Goal: Information Seeking & Learning: Learn about a topic

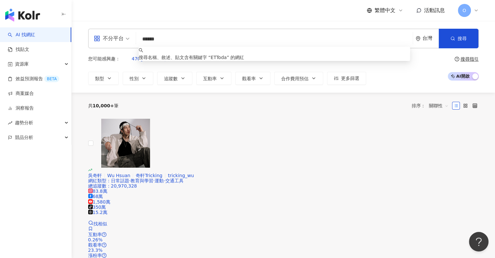
type input "*******"
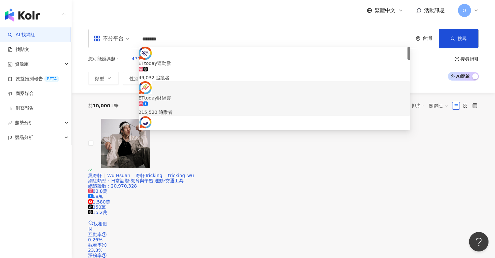
scroll to position [33, 0]
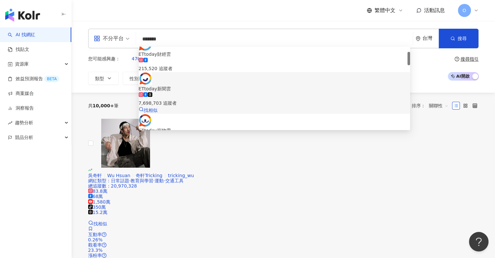
click at [215, 92] on div "7,698,703 追蹤者" at bounding box center [275, 99] width 272 height 14
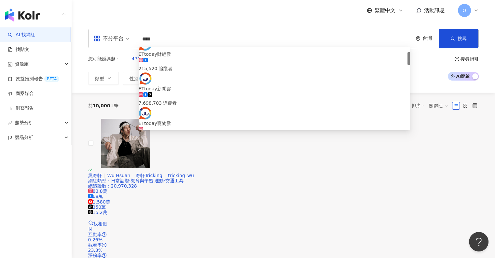
scroll to position [0, 0]
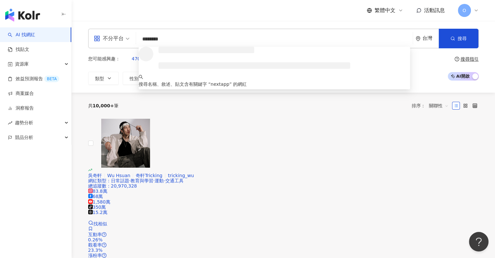
type input "*********"
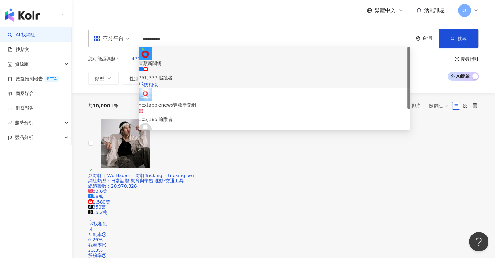
click at [226, 67] on div "751,777 追蹤者" at bounding box center [275, 74] width 272 height 14
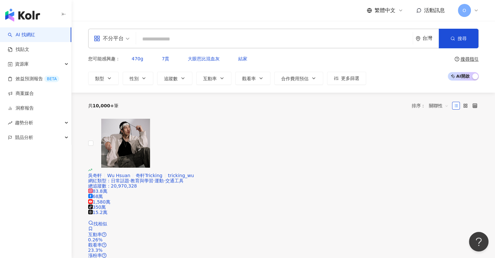
click at [176, 37] on input "search" at bounding box center [275, 39] width 272 height 12
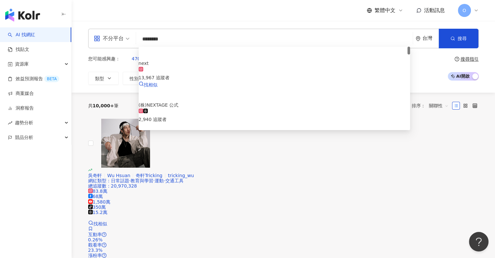
type input "*********"
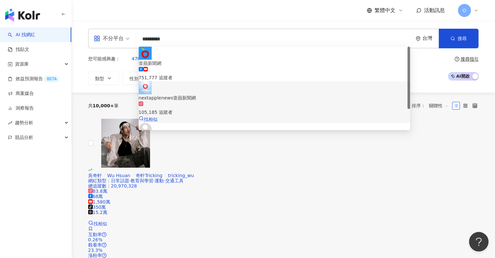
click at [218, 101] on div "105,185 追蹤者" at bounding box center [275, 108] width 272 height 14
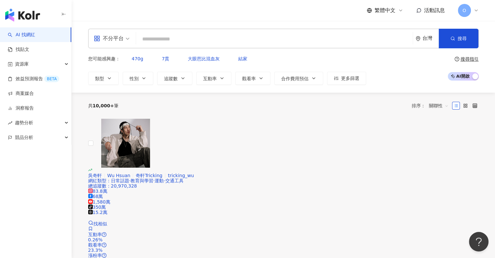
type input "*"
type input "***"
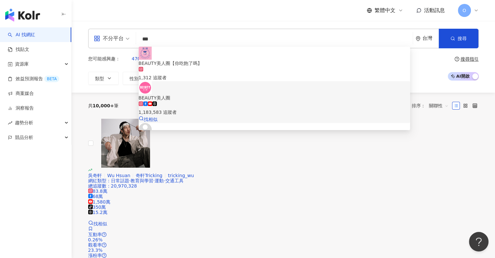
click at [213, 94] on span "BEAUTY美人圈" at bounding box center [275, 97] width 272 height 7
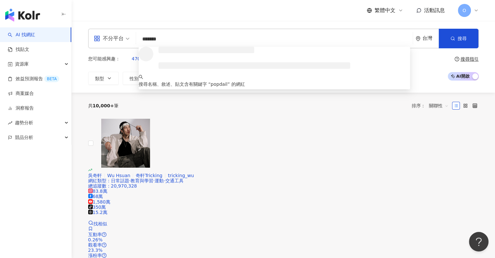
type input "********"
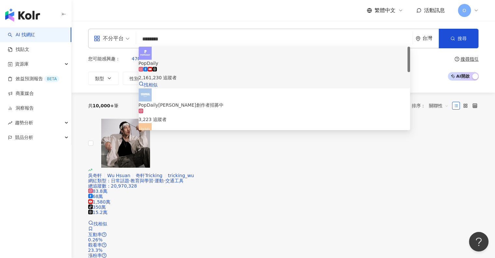
click at [205, 74] on div "2,161,230 追蹤者" at bounding box center [275, 77] width 272 height 7
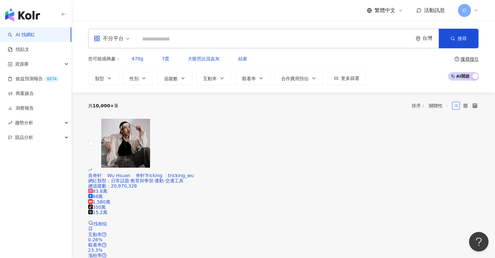
click at [213, 42] on input "search" at bounding box center [275, 39] width 272 height 12
type input "*"
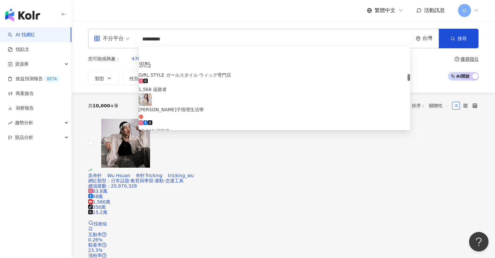
scroll to position [391, 0]
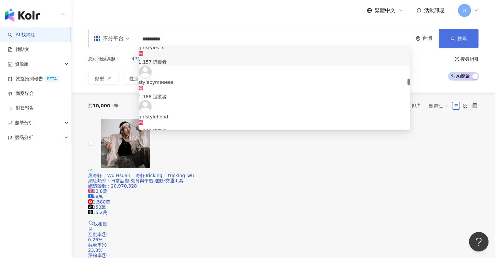
click at [457, 38] on button "搜尋" at bounding box center [459, 39] width 40 height 20
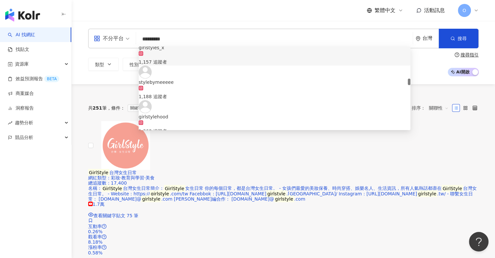
drag, startPoint x: 171, startPoint y: 40, endPoint x: 120, endPoint y: 41, distance: 50.2
click at [120, 41] on div "不分平台 ********* 台灣 搜尋 https://www.instagram.com/girlstyleshop_n https://www.inst…" at bounding box center [283, 39] width 391 height 20
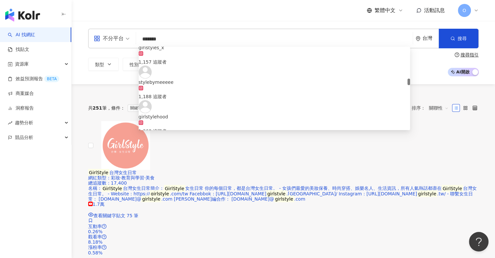
type input "******"
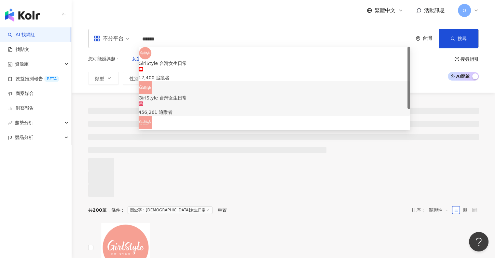
drag, startPoint x: 193, startPoint y: 86, endPoint x: 184, endPoint y: 80, distance: 10.7
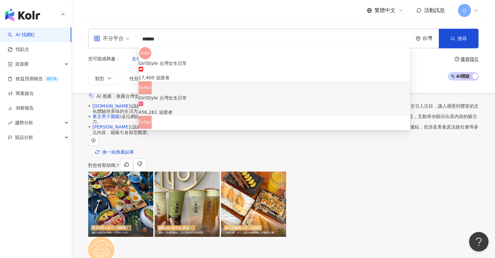
drag, startPoint x: 184, startPoint y: 80, endPoint x: 170, endPoint y: 88, distance: 16.0
click at [170, 101] on div "456,261 追蹤者" at bounding box center [275, 108] width 272 height 14
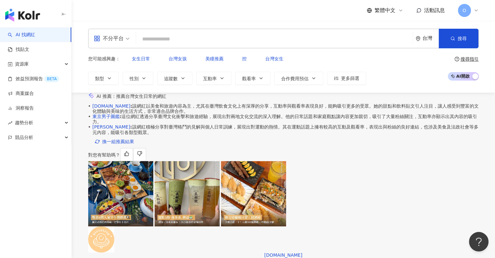
click at [209, 31] on div "不分平台 台灣 搜尋 9ed3dcde-b4e9-48c3-b288-de26d087f73c GirlStyle 台灣女生日常 17,400 追蹤者 Gir…" at bounding box center [283, 39] width 391 height 20
click at [212, 37] on input "search" at bounding box center [275, 39] width 272 height 12
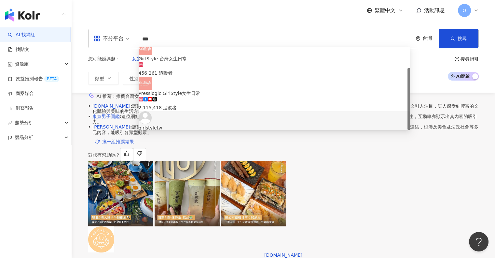
scroll to position [33, 0]
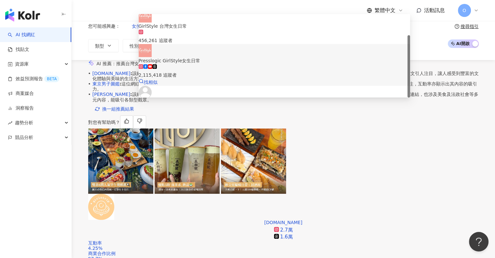
click at [232, 47] on div "不分平台 *** 台灣 搜尋 b39dd428-5f80-4af2-ab30-a72e92be64c2 7617a696-57b3-4f28-ba54-3d4…" at bounding box center [284, 24] width 424 height 72
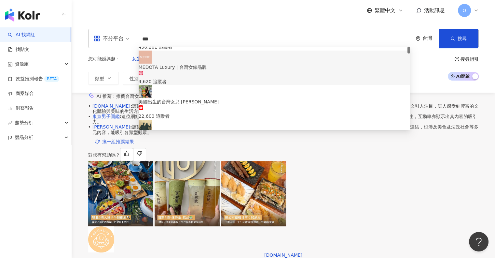
scroll to position [0, 0]
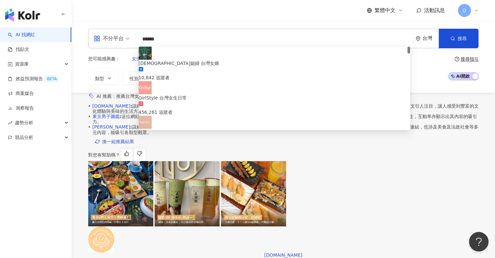
type input "*****"
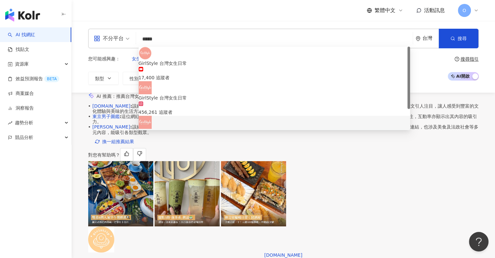
click at [216, 136] on div "2,115,418 追蹤者" at bounding box center [275, 143] width 272 height 14
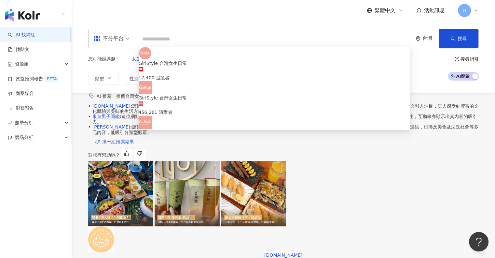
click at [229, 34] on input "search" at bounding box center [275, 39] width 272 height 12
drag, startPoint x: 238, startPoint y: 39, endPoint x: 103, endPoint y: 37, distance: 134.8
click at [103, 37] on div "**********" at bounding box center [283, 39] width 391 height 20
type input "**"
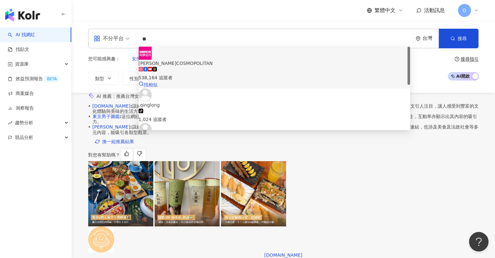
click at [217, 60] on div "柯夢波丹COSMOPOLITAN" at bounding box center [275, 63] width 272 height 7
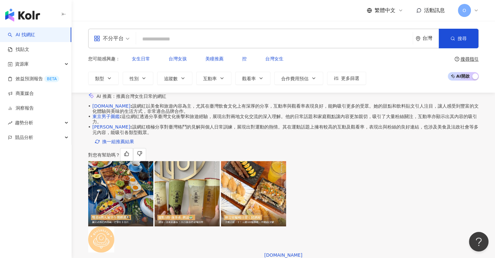
click at [222, 43] on input "search" at bounding box center [275, 39] width 272 height 12
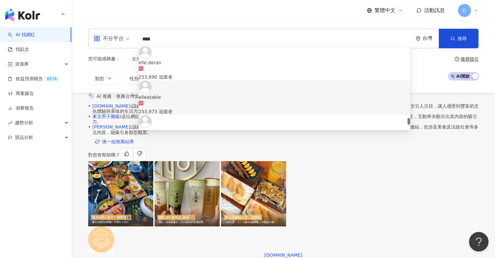
scroll to position [1113, 0]
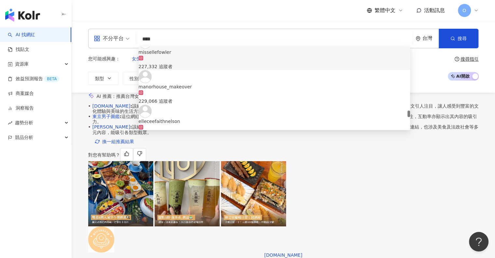
click at [233, 38] on input "****" at bounding box center [275, 39] width 272 height 12
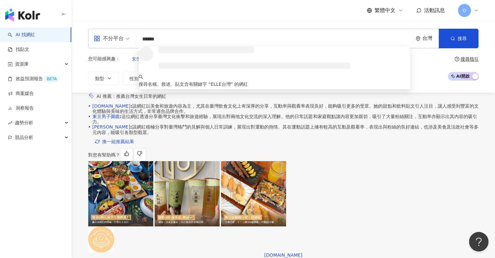
scroll to position [0, 0]
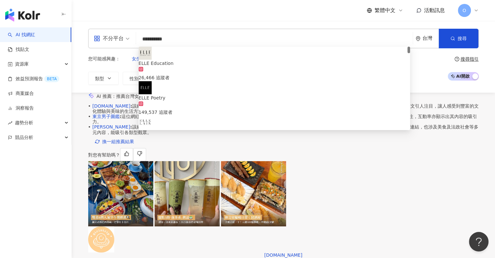
type input "**********"
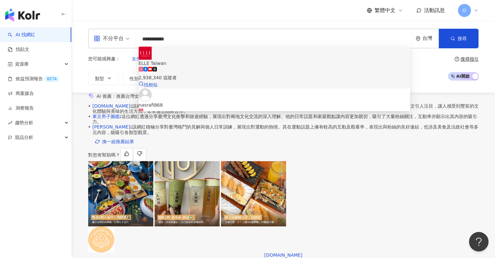
click at [259, 60] on span "ELLE Taiwan" at bounding box center [275, 63] width 272 height 7
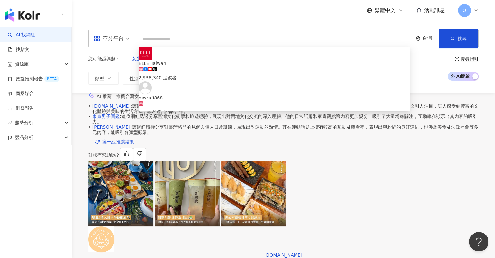
click at [187, 39] on input "search" at bounding box center [275, 39] width 272 height 12
click at [188, 38] on input "search" at bounding box center [275, 39] width 272 height 12
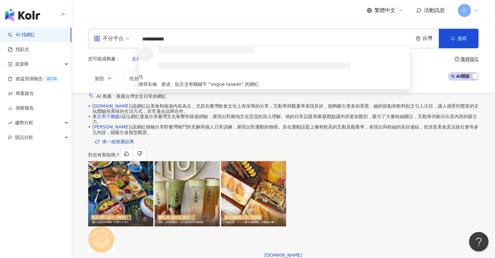
type input "**********"
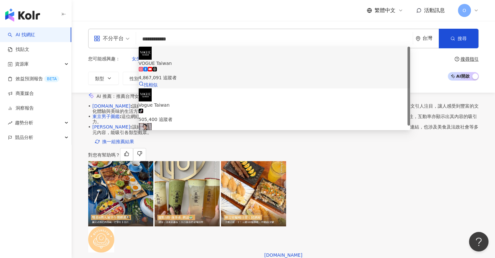
click at [215, 74] on div "4,867,091 追蹤者" at bounding box center [275, 77] width 272 height 7
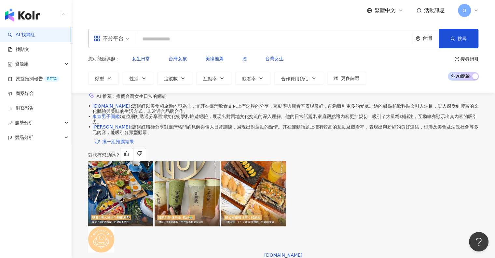
click at [180, 36] on input "search" at bounding box center [275, 39] width 272 height 12
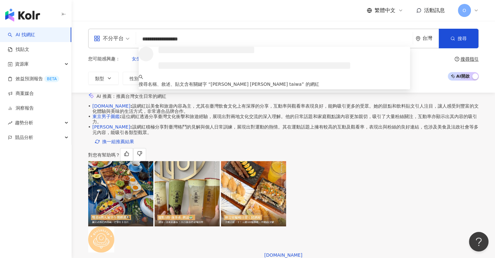
type input "**********"
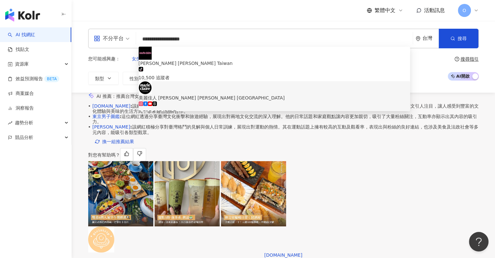
click at [224, 94] on div "美麗佳人 [PERSON_NAME] [PERSON_NAME] [GEOGRAPHIC_DATA]" at bounding box center [275, 97] width 272 height 7
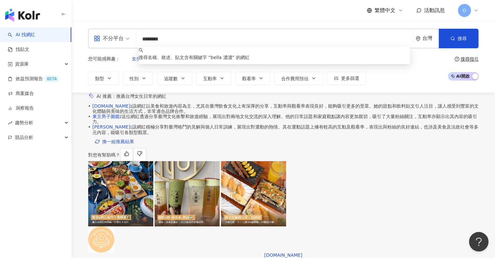
click at [342, 40] on input "********" at bounding box center [275, 39] width 272 height 12
click at [465, 36] on span "搜尋" at bounding box center [462, 38] width 9 height 5
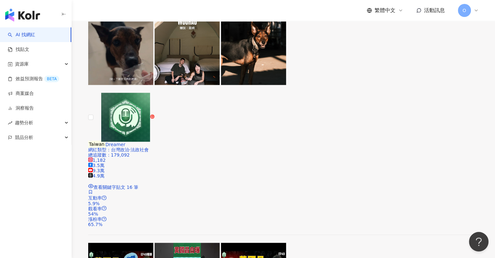
drag, startPoint x: 259, startPoint y: 120, endPoint x: 120, endPoint y: 193, distance: 157.8
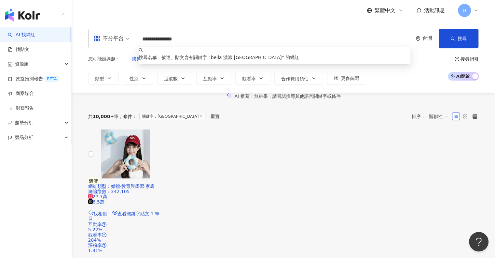
click at [165, 39] on input "**********" at bounding box center [275, 39] width 272 height 12
type input "**********"
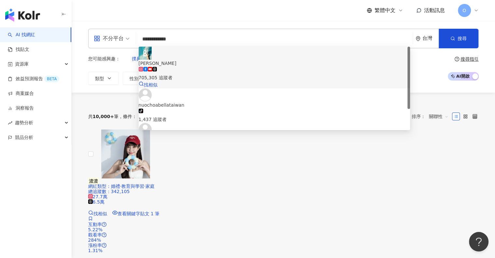
click at [210, 74] on div "705,305 追蹤者" at bounding box center [275, 77] width 272 height 7
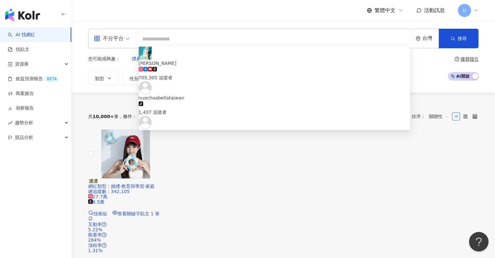
click at [186, 37] on input "search" at bounding box center [275, 39] width 272 height 12
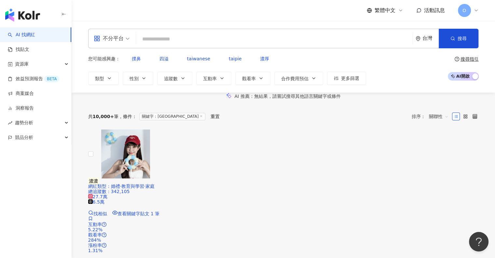
click at [217, 40] on input "search" at bounding box center [275, 39] width 272 height 12
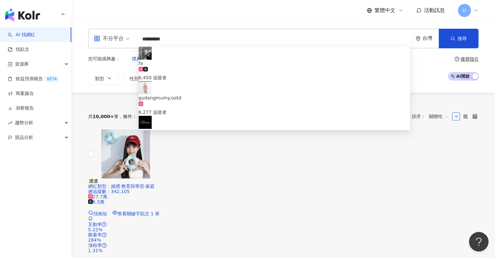
type input "**********"
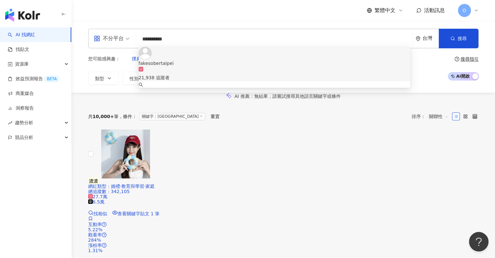
click at [201, 67] on div "21,938 追蹤者" at bounding box center [275, 74] width 272 height 14
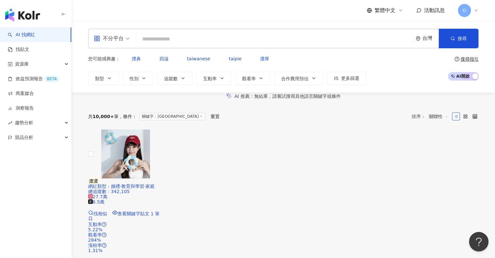
click at [243, 36] on input "search" at bounding box center [275, 39] width 272 height 12
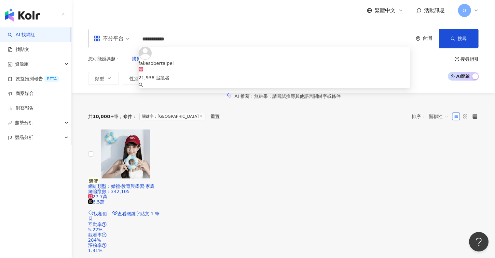
type input "**********"
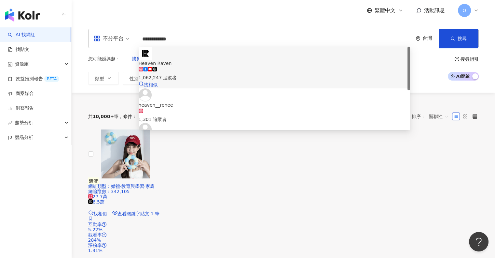
click at [207, 74] on div "1,062,247 追蹤者" at bounding box center [275, 77] width 272 height 7
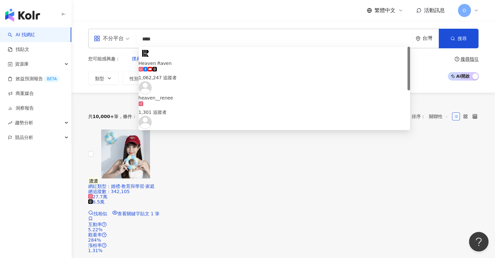
type input "*****"
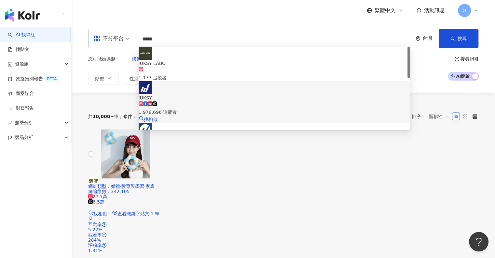
click at [205, 94] on span "JUKSY" at bounding box center [275, 97] width 272 height 7
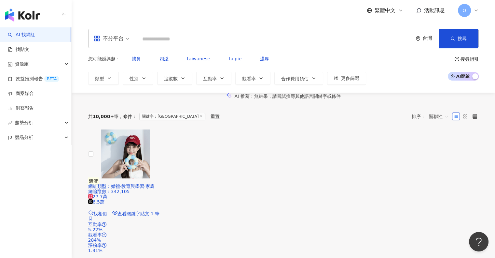
click at [158, 40] on input "search" at bounding box center [275, 39] width 272 height 12
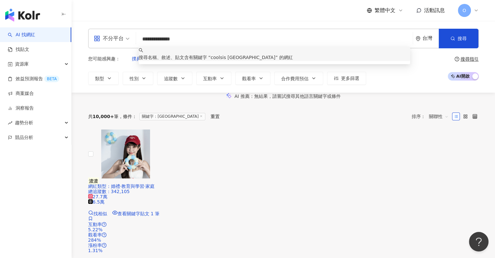
click at [152, 38] on input "**********" at bounding box center [275, 39] width 272 height 12
drag, startPoint x: 181, startPoint y: 38, endPoint x: 160, endPoint y: 38, distance: 21.8
click at [160, 38] on input "**********" at bounding box center [275, 39] width 272 height 12
type input "********"
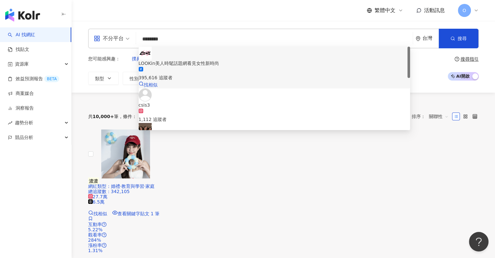
click at [214, 60] on div "LOOKin美人時髦話題網看見女性新時尚" at bounding box center [275, 63] width 272 height 7
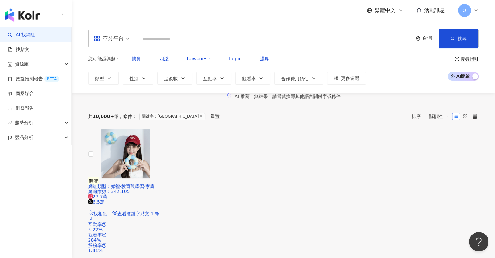
click at [163, 37] on input "search" at bounding box center [275, 39] width 272 height 12
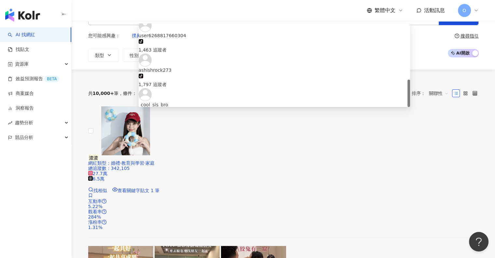
scroll to position [33, 0]
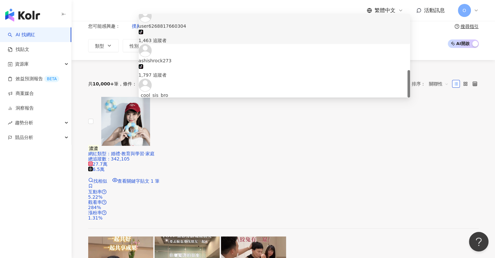
type input "********"
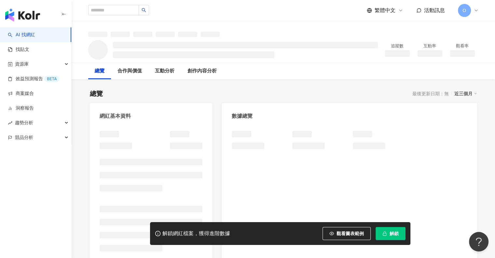
click at [398, 228] on button "解鎖" at bounding box center [391, 233] width 30 height 13
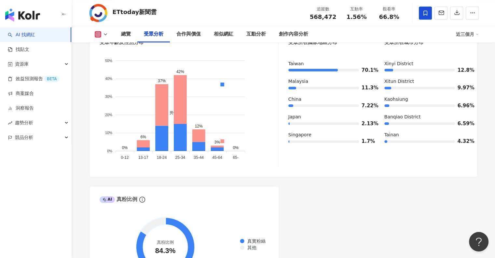
scroll to position [619, 0]
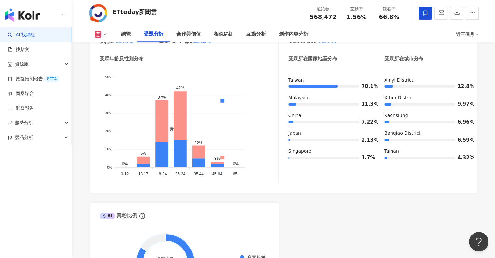
click at [473, 32] on div "近三個月" at bounding box center [467, 34] width 23 height 10
click at [477, 63] on link "近六個月" at bounding box center [470, 61] width 18 height 5
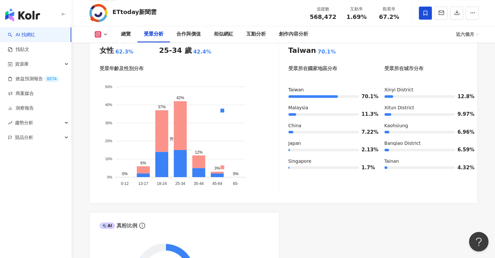
click at [107, 32] on icon at bounding box center [105, 34] width 5 height 5
click at [112, 64] on button "Facebook" at bounding box center [108, 61] width 33 height 9
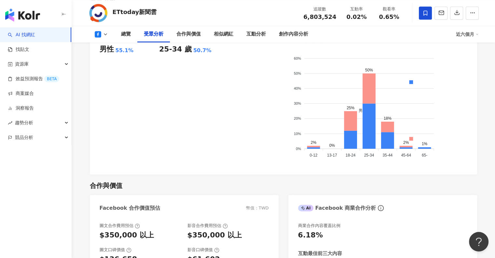
scroll to position [622, 0]
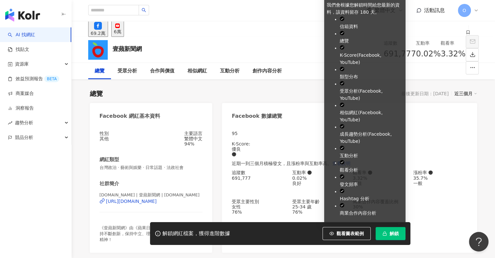
click at [393, 234] on span "解鎖" at bounding box center [394, 233] width 9 height 5
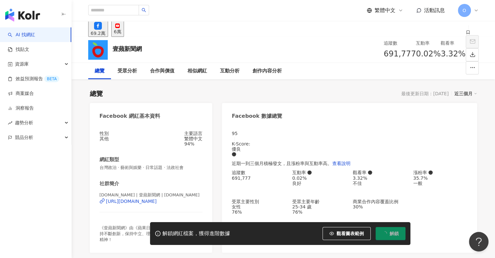
click at [461, 92] on div "近三個月" at bounding box center [466, 93] width 23 height 8
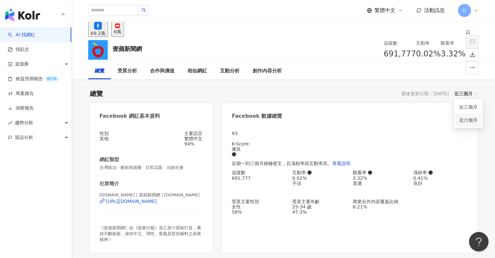
click at [470, 118] on link "近六個月" at bounding box center [469, 119] width 18 height 5
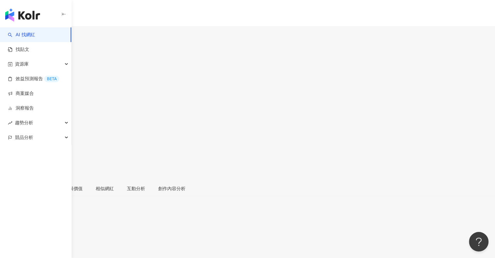
click at [465, 217] on div "近三個月" at bounding box center [247, 219] width 495 height 5
click at [461, 217] on div "近三個月" at bounding box center [247, 219] width 495 height 5
click at [472, 119] on link "近六個月" at bounding box center [469, 119] width 18 height 5
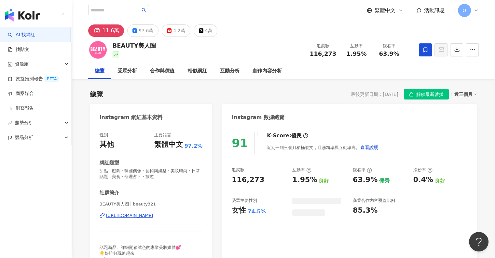
click at [469, 93] on div "近三個月" at bounding box center [466, 94] width 23 height 8
click at [470, 123] on link "近六個月" at bounding box center [469, 120] width 18 height 7
click at [469, 120] on div "Instagram 數據總覽" at bounding box center [349, 114] width 255 height 21
click at [462, 95] on div "近三個月" at bounding box center [466, 94] width 23 height 8
click at [312, 90] on div "總覽 最後更新日期：2025/10/1 解鎖最新數據 近六個月" at bounding box center [284, 94] width 388 height 10
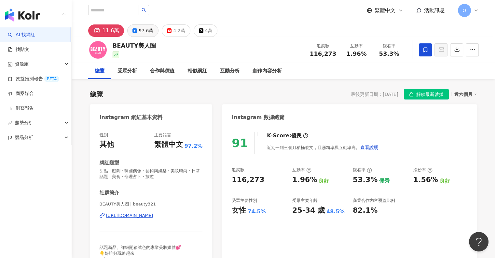
click at [139, 27] on div "97.6萬" at bounding box center [146, 30] width 15 height 9
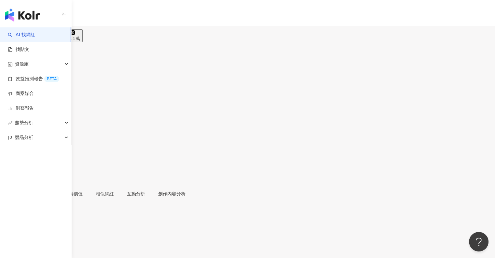
click at [460, 222] on div "近三個月" at bounding box center [247, 224] width 495 height 5
click at [472, 222] on div "近三個月" at bounding box center [247, 224] width 495 height 5
click at [466, 222] on div "近三個月" at bounding box center [247, 224] width 495 height 5
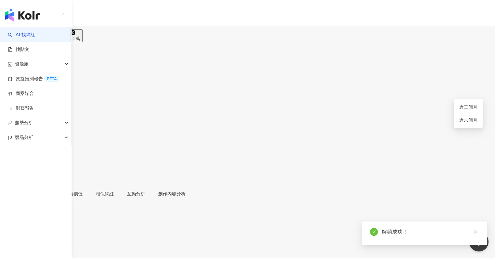
click at [465, 222] on div "近三個月" at bounding box center [247, 224] width 495 height 5
click at [465, 121] on link "近六個月" at bounding box center [469, 119] width 18 height 5
click at [43, 29] on button "120.4萬" at bounding box center [31, 35] width 23 height 13
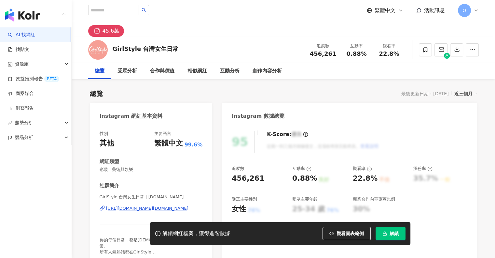
click at [396, 231] on span "解鎖" at bounding box center [394, 233] width 9 height 5
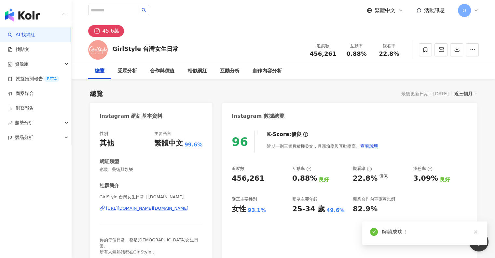
click at [463, 93] on div "近三個月" at bounding box center [466, 93] width 23 height 8
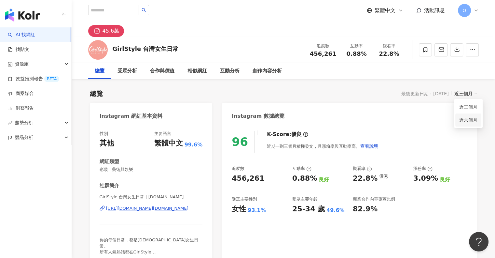
click at [463, 120] on link "近六個月" at bounding box center [469, 119] width 18 height 5
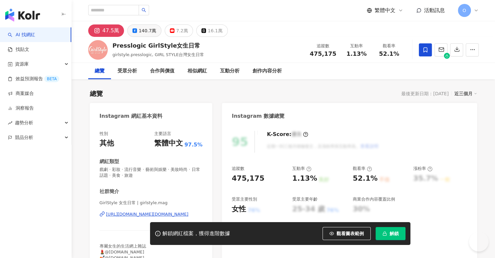
click at [144, 31] on div "140.7萬" at bounding box center [148, 30] width 18 height 9
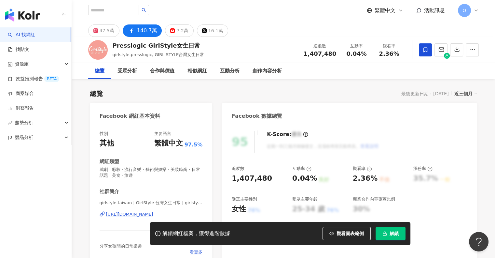
click at [153, 215] on div "[URL][DOMAIN_NAME]" at bounding box center [129, 214] width 47 height 6
click at [97, 30] on icon at bounding box center [95, 30] width 5 height 5
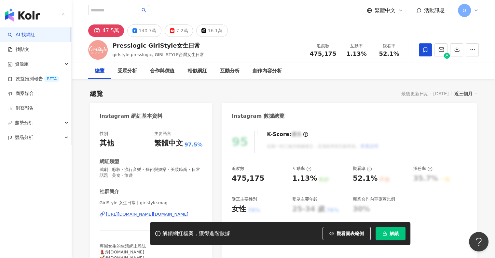
click at [97, 30] on icon at bounding box center [97, 31] width 2 height 2
click at [153, 27] on div "140.7萬" at bounding box center [148, 30] width 18 height 9
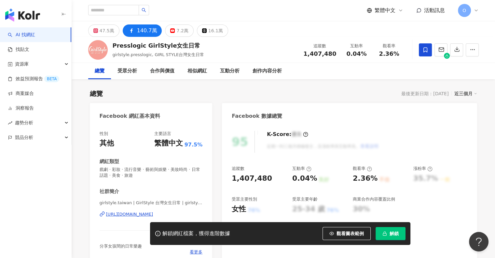
click at [153, 214] on div "https://www.facebook.com/1217165558385602" at bounding box center [129, 214] width 47 height 6
click at [399, 236] on button "解鎖" at bounding box center [391, 233] width 30 height 13
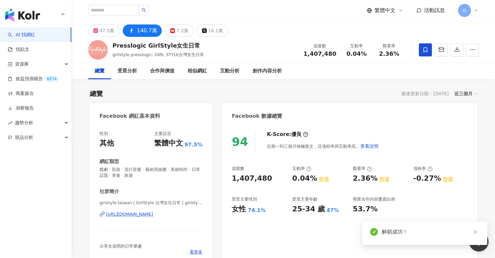
click at [474, 95] on icon at bounding box center [475, 93] width 3 height 3
click at [471, 93] on div "近三個月" at bounding box center [466, 93] width 23 height 8
click at [468, 117] on div "Facebook 數據總覽" at bounding box center [349, 113] width 255 height 21
click at [466, 92] on div "近三個月" at bounding box center [466, 93] width 23 height 8
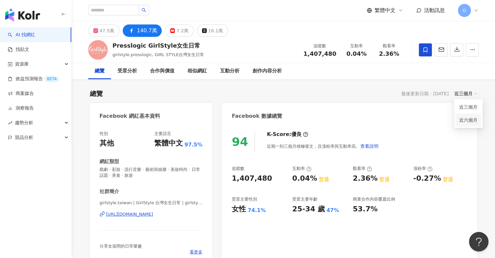
click at [470, 118] on link "近六個月" at bounding box center [469, 119] width 18 height 5
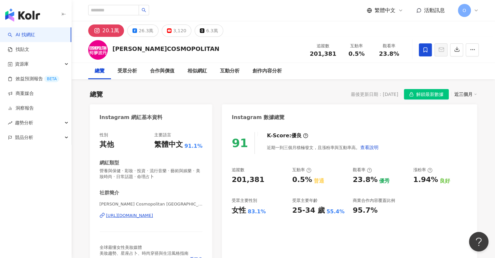
click at [461, 94] on div "近三個月" at bounding box center [466, 94] width 23 height 8
click at [467, 120] on link "近六個月" at bounding box center [469, 120] width 18 height 7
drag, startPoint x: 140, startPoint y: 24, endPoint x: 144, endPoint y: 33, distance: 9.6
click at [140, 24] on div "20.1萬 26.3萬 3,120 6.3萬" at bounding box center [283, 29] width 417 height 16
click at [144, 33] on div "26.3萬" at bounding box center [146, 30] width 15 height 9
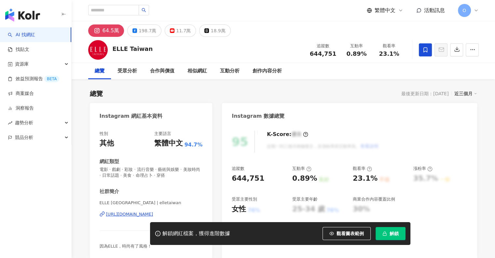
click at [389, 236] on button "解鎖" at bounding box center [391, 233] width 30 height 13
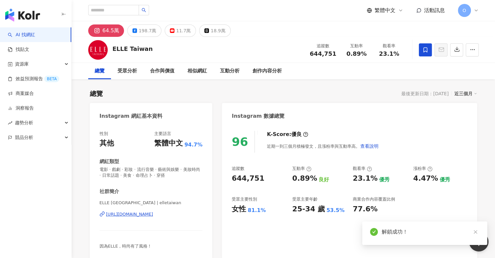
click at [469, 92] on div "近三個月" at bounding box center [466, 93] width 23 height 8
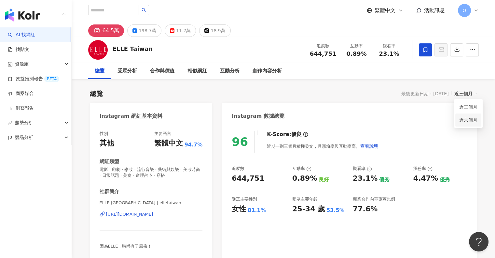
click at [470, 119] on link "近六個月" at bounding box center [469, 119] width 18 height 5
click at [141, 32] on div "198.7萬" at bounding box center [148, 30] width 18 height 9
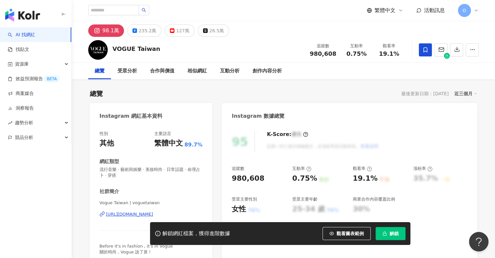
click at [471, 94] on div "近三個月" at bounding box center [466, 93] width 23 height 8
click at [399, 239] on button "解鎖" at bounding box center [391, 233] width 30 height 13
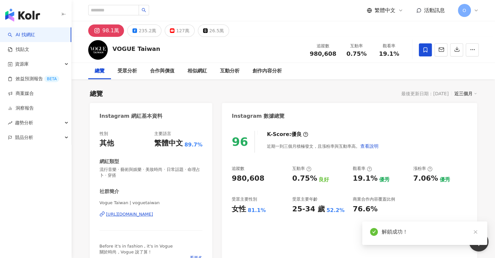
click at [473, 90] on div "近三個月" at bounding box center [466, 93] width 23 height 8
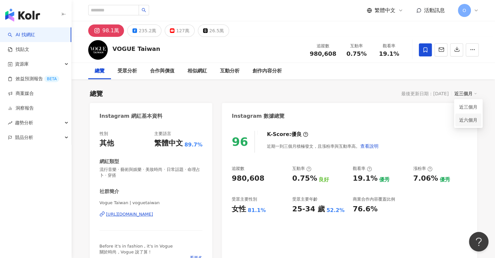
click at [471, 119] on link "近六個月" at bounding box center [469, 119] width 18 height 7
click at [150, 26] on div "235.2萬" at bounding box center [148, 30] width 18 height 9
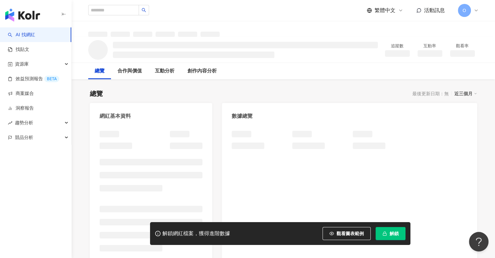
click at [394, 231] on span "解鎖" at bounding box center [394, 233] width 9 height 5
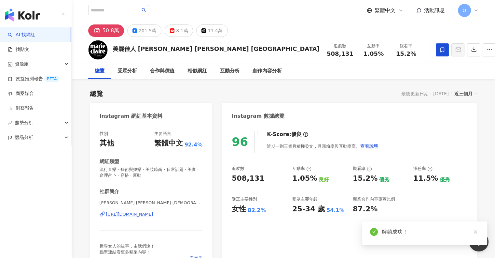
click at [471, 91] on div "近三個月" at bounding box center [466, 93] width 23 height 8
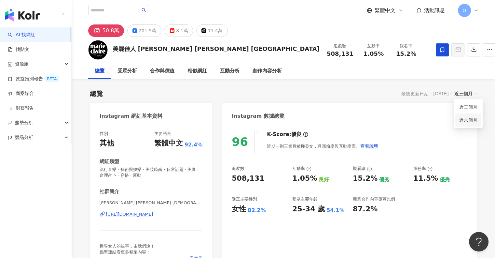
click at [465, 123] on link "近六個月" at bounding box center [469, 119] width 18 height 7
drag, startPoint x: 142, startPoint y: 31, endPoint x: 185, endPoint y: 3, distance: 51.1
click at [142, 31] on div "201.5萬" at bounding box center [148, 30] width 18 height 9
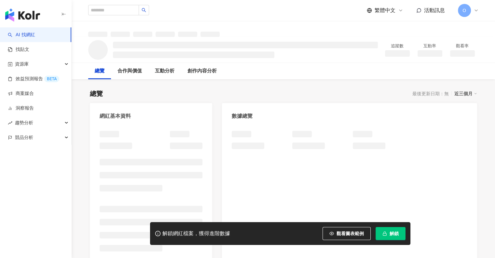
click at [390, 228] on button "解鎖" at bounding box center [391, 233] width 30 height 13
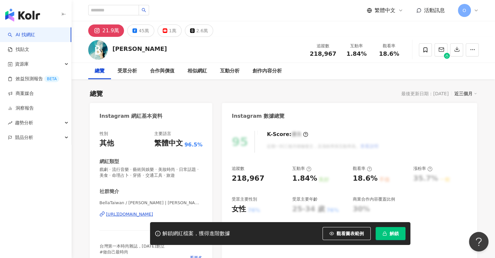
click at [373, 90] on div "總覽 最後更新日期：2025/10/4 近三個月" at bounding box center [284, 93] width 388 height 9
click at [390, 232] on span "解鎖" at bounding box center [394, 233] width 9 height 5
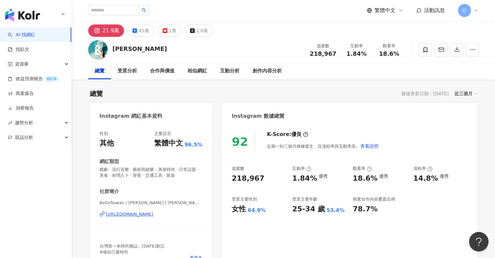
click at [462, 95] on div "近三個月" at bounding box center [466, 93] width 23 height 8
click at [469, 120] on link "近六個月" at bounding box center [469, 119] width 18 height 5
click at [143, 29] on div "45萬" at bounding box center [144, 30] width 10 height 9
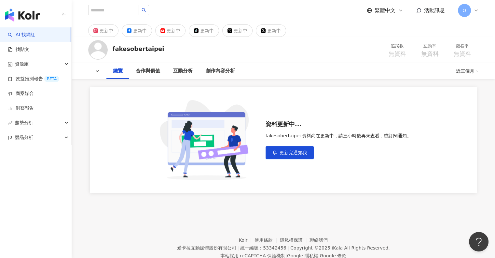
click at [394, 208] on footer "Kolr 使用條款 隱私權保護 聯絡我們 愛卡拉互動媒體股份有限公司 | 統一編號：53342456 | Copyright © 2025 iKala All…" at bounding box center [284, 242] width 424 height 72
click at [332, 205] on div "更新中 更新中 更新中 tiktok-icon 更新中 更新中 更新中 fakesobertaipei 追蹤數 無資料 互動率 無資料 觀看率 無資料 總覽 …" at bounding box center [284, 113] width 424 height 185
click at [343, 201] on div "更新中 更新中 更新中 tiktok-icon 更新中 更新中 更新中 fakesobertaipei 追蹤數 無資料 互動率 無資料 觀看率 無資料 總覽 …" at bounding box center [284, 113] width 424 height 185
click at [360, 219] on footer "Kolr 使用條款 隱私權保護 聯絡我們 愛卡拉互動媒體股份有限公司 | 統一編號：53342456 | Copyright © 2025 iKala All…" at bounding box center [284, 242] width 424 height 72
click at [369, 220] on footer "Kolr 使用條款 隱私權保護 聯絡我們 愛卡拉互動媒體股份有限公司 | 統一編號：53342456 | Copyright © 2025 iKala All…" at bounding box center [284, 242] width 424 height 72
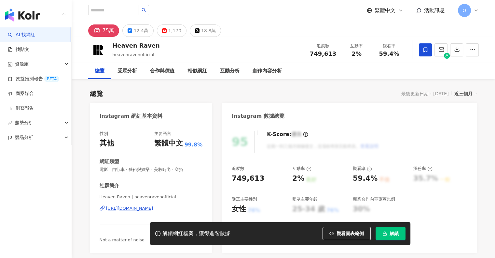
click at [392, 235] on span "解鎖" at bounding box center [394, 233] width 9 height 5
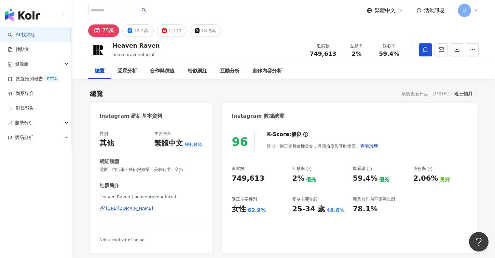
click at [463, 91] on div "近三個月" at bounding box center [466, 93] width 23 height 8
click at [471, 117] on link "近六個月" at bounding box center [469, 119] width 18 height 7
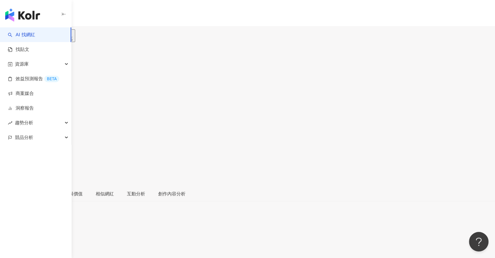
click at [36, 36] on div "145.1萬" at bounding box center [27, 38] width 18 height 5
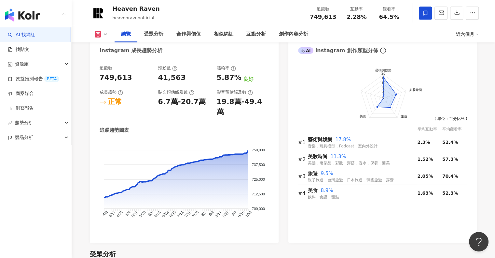
scroll to position [421, 0]
